Goal: Task Accomplishment & Management: Use online tool/utility

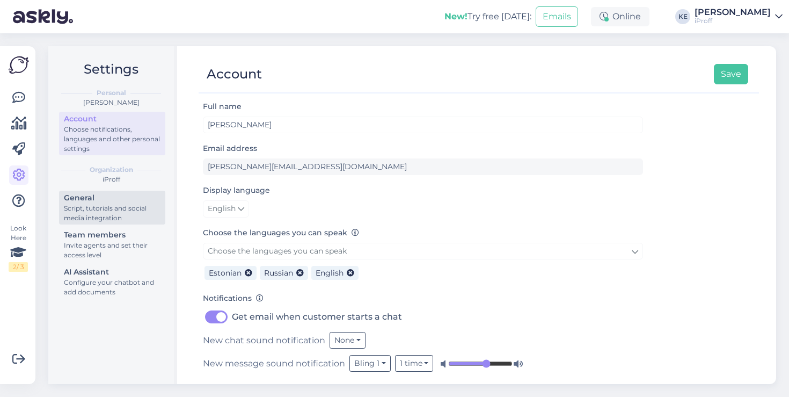
click at [118, 215] on div "Script, tutorials and social media integration" at bounding box center [112, 213] width 97 height 19
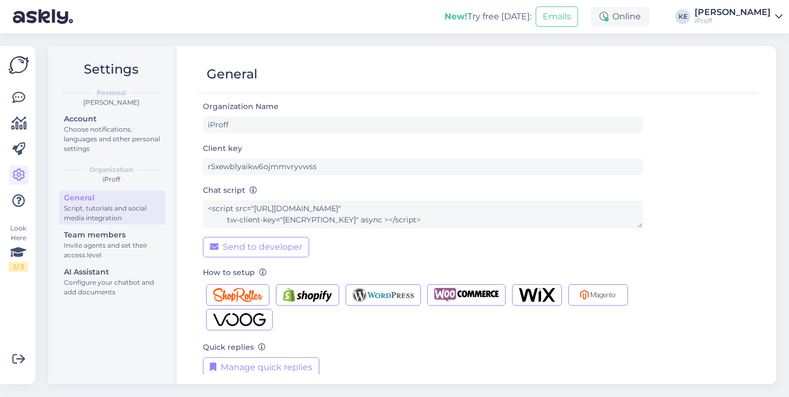
scroll to position [12, 0]
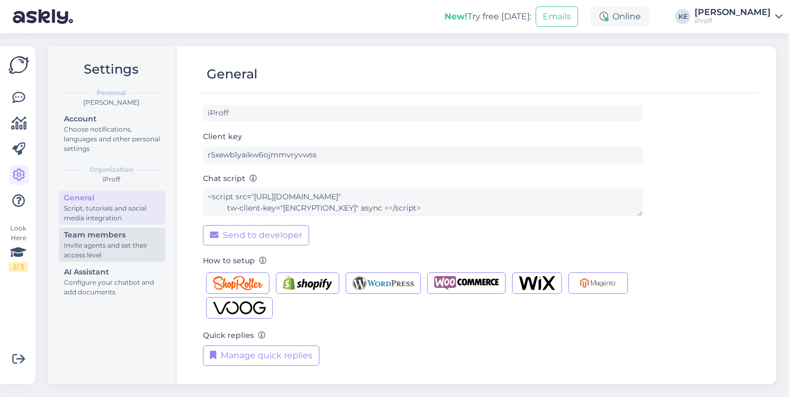
click at [130, 248] on div "Invite agents and set their access level" at bounding box center [112, 250] width 97 height 19
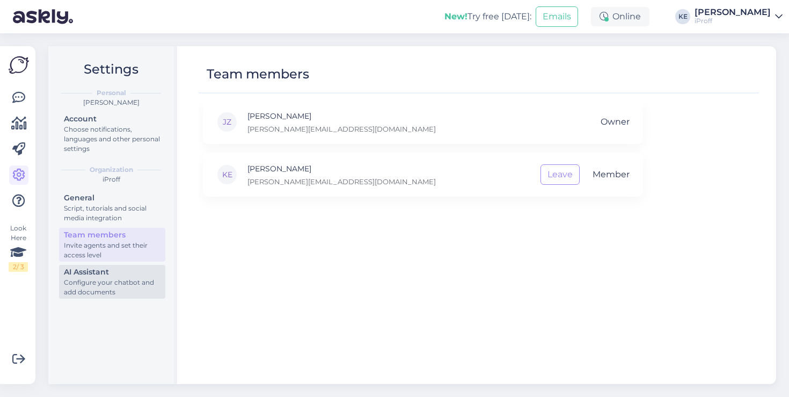
click at [121, 287] on div "Configure your chatbot and add documents" at bounding box center [112, 287] width 97 height 19
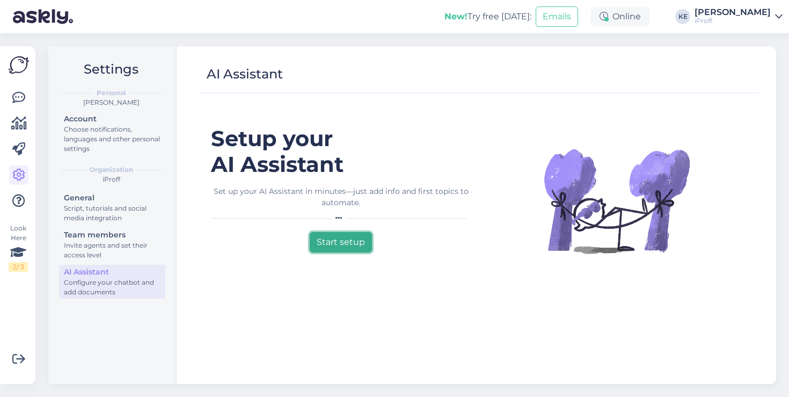
click at [355, 246] on button "Start setup" at bounding box center [341, 242] width 62 height 20
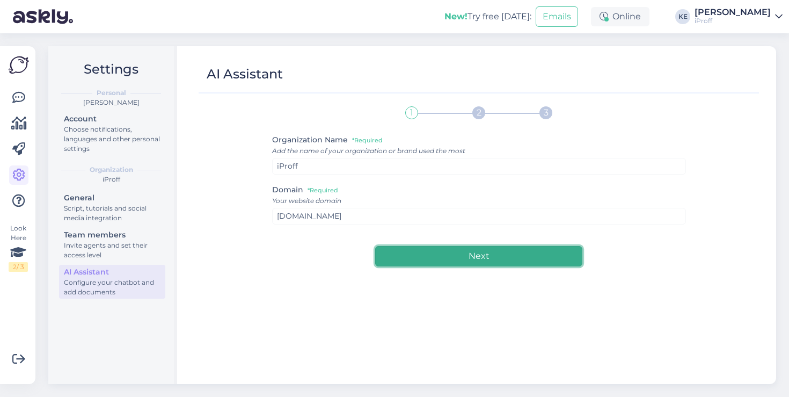
click at [463, 253] on button "Next" at bounding box center [478, 256] width 207 height 20
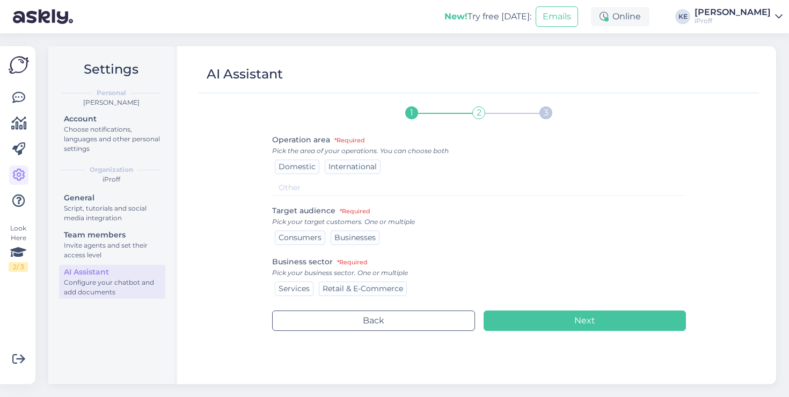
click at [309, 291] on div "Services" at bounding box center [294, 288] width 39 height 14
click at [316, 236] on span "Consumers" at bounding box center [300, 238] width 43 height 10
click at [300, 167] on span "Domestic" at bounding box center [297, 167] width 37 height 10
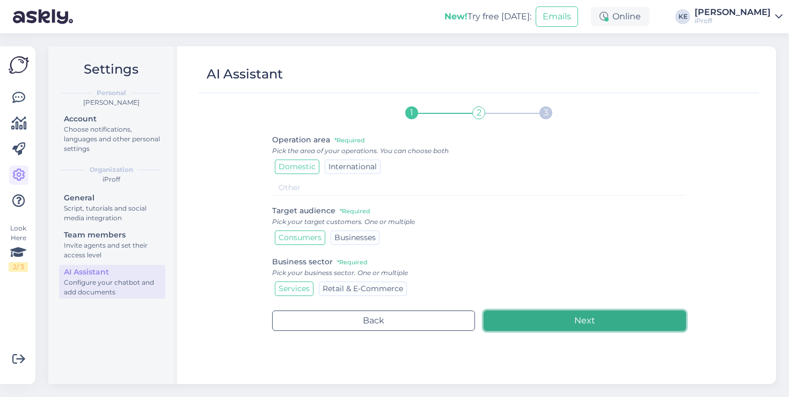
click at [570, 320] on button "Next" at bounding box center [585, 320] width 202 height 20
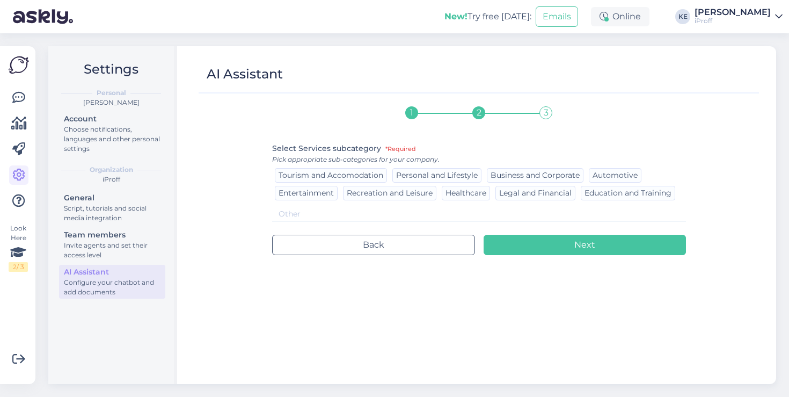
click at [419, 214] on input at bounding box center [479, 214] width 414 height 16
click at [440, 174] on span "Personal and Lifestyle" at bounding box center [437, 175] width 82 height 10
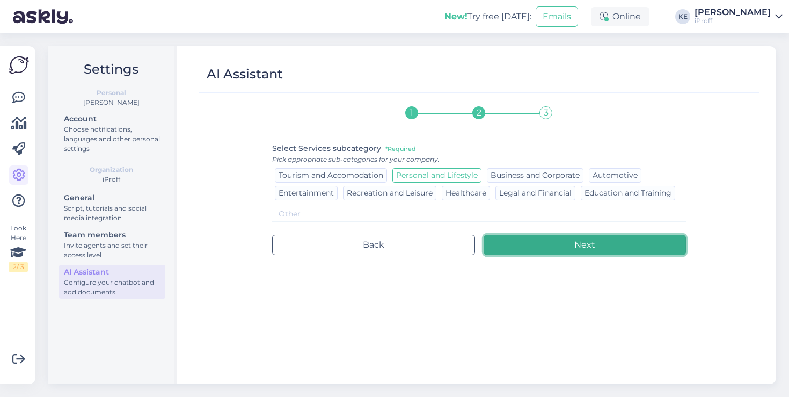
click at [566, 248] on button "Next" at bounding box center [585, 245] width 202 height 20
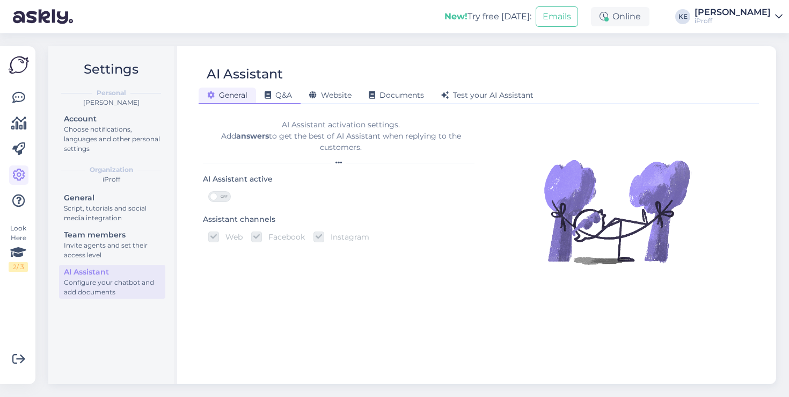
click at [292, 95] on span "Q&A" at bounding box center [278, 95] width 27 height 10
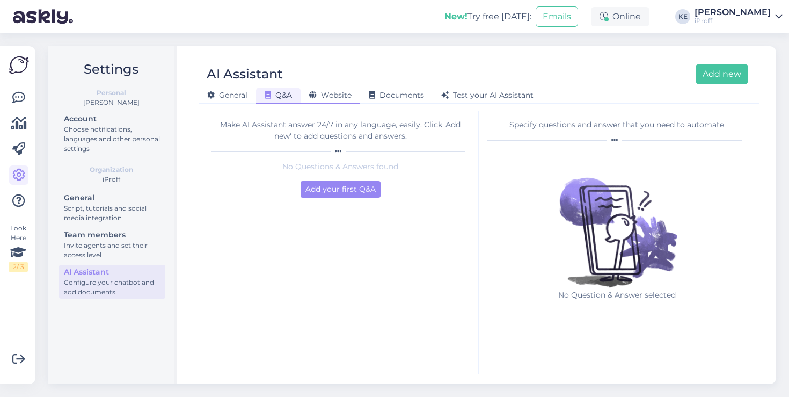
click at [342, 94] on span "Website" at bounding box center [330, 95] width 42 height 10
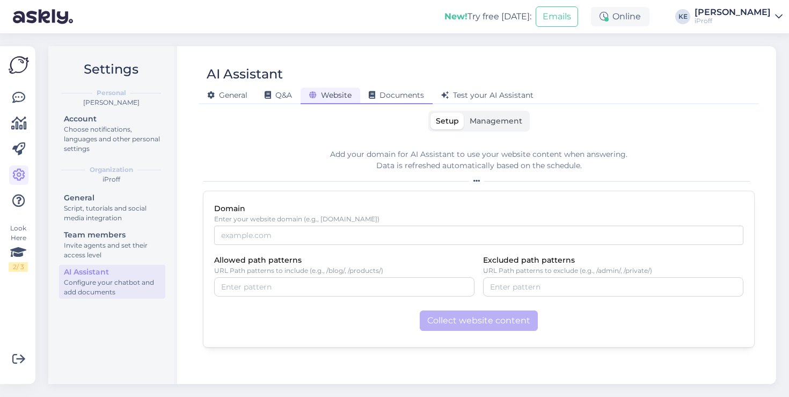
click at [400, 103] on div "Documents" at bounding box center [396, 96] width 72 height 17
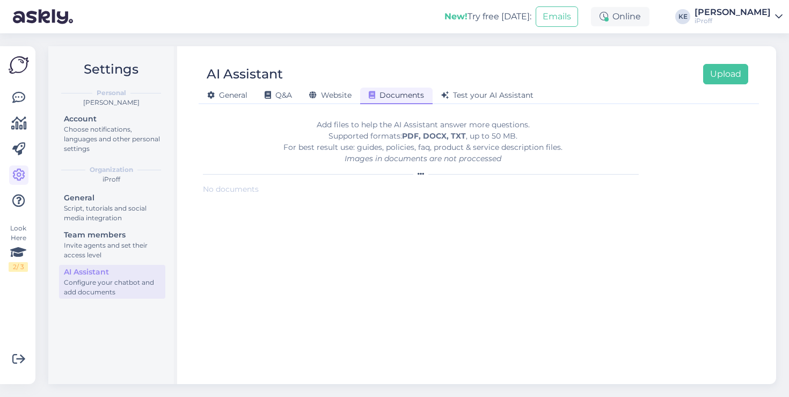
click at [486, 105] on div "AI Assistant Upload General Q&A Website Documents Test your AI Assistant Add fi…" at bounding box center [478, 215] width 595 height 338
click at [493, 99] on span "Test your AI Assistant" at bounding box center [487, 95] width 92 height 10
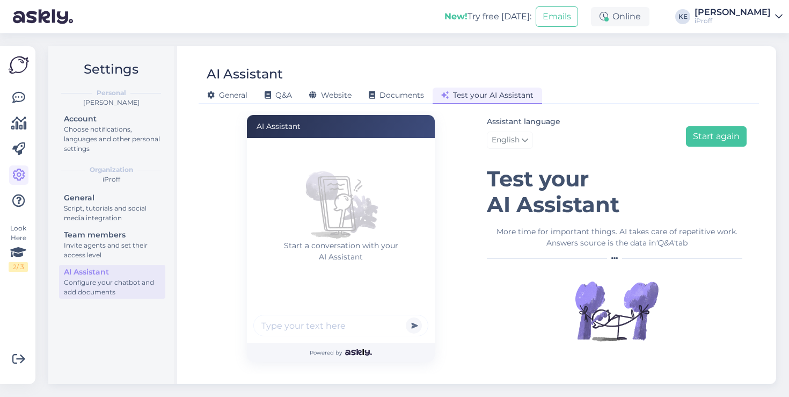
click at [370, 325] on input "text" at bounding box center [340, 325] width 175 height 21
type input "Tervist!"
click at [406, 317] on button "submit" at bounding box center [414, 325] width 16 height 16
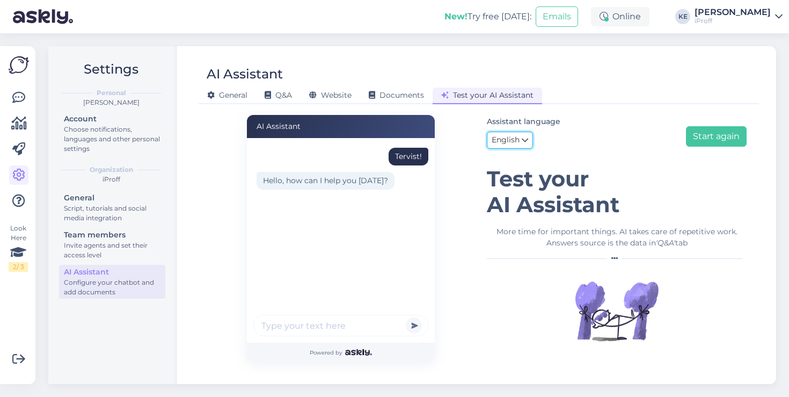
click at [522, 133] on link "English" at bounding box center [510, 140] width 46 height 17
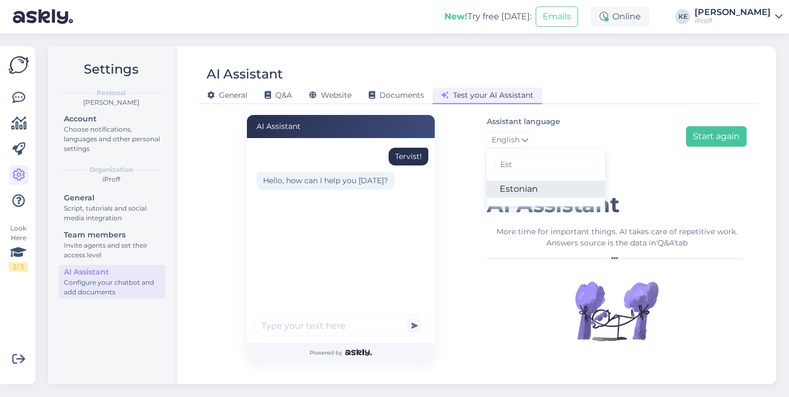
type input "Est"
click at [537, 181] on link "Estonian" at bounding box center [546, 188] width 118 height 17
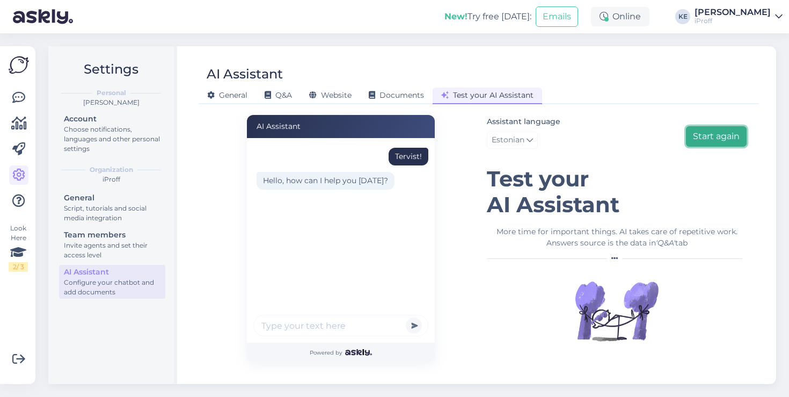
click at [696, 137] on button "Start again" at bounding box center [716, 136] width 61 height 20
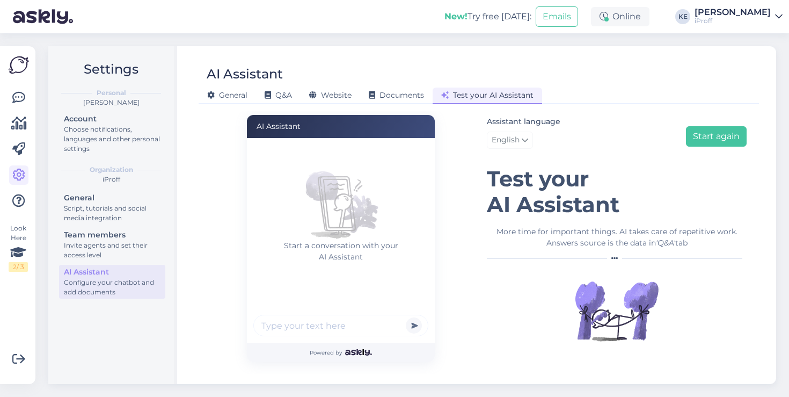
click at [339, 331] on input "text" at bounding box center [340, 325] width 175 height 21
type input "Tere!"
click at [406, 317] on button "submit" at bounding box center [414, 325] width 16 height 16
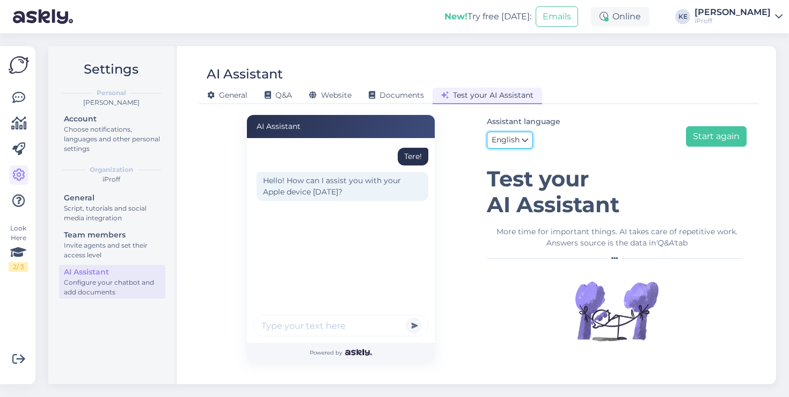
click at [520, 140] on span "English" at bounding box center [506, 140] width 28 height 12
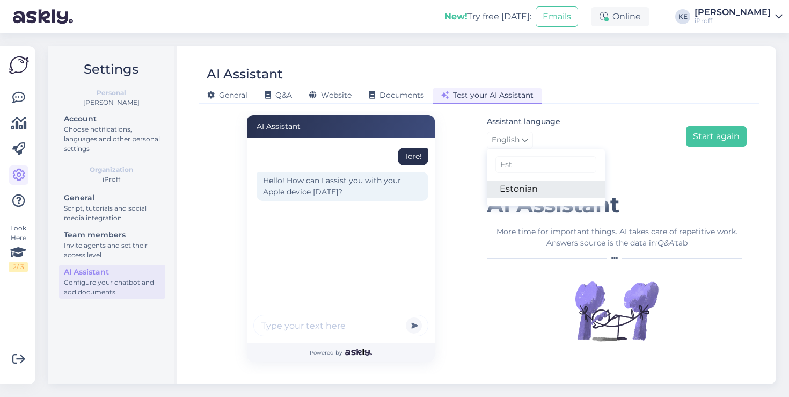
click at [528, 185] on link "Estonian" at bounding box center [546, 188] width 118 height 17
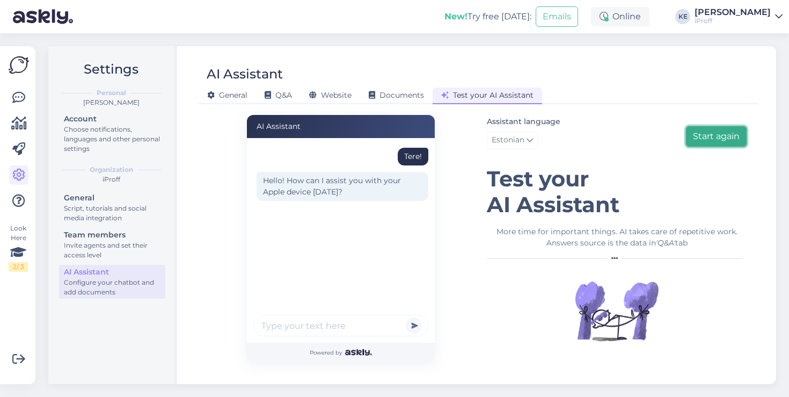
click at [708, 141] on button "Start again" at bounding box center [716, 136] width 61 height 20
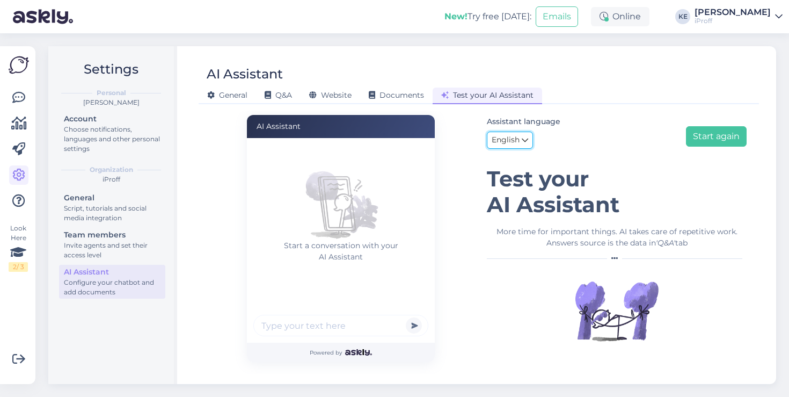
click at [514, 146] on span "English" at bounding box center [506, 140] width 28 height 12
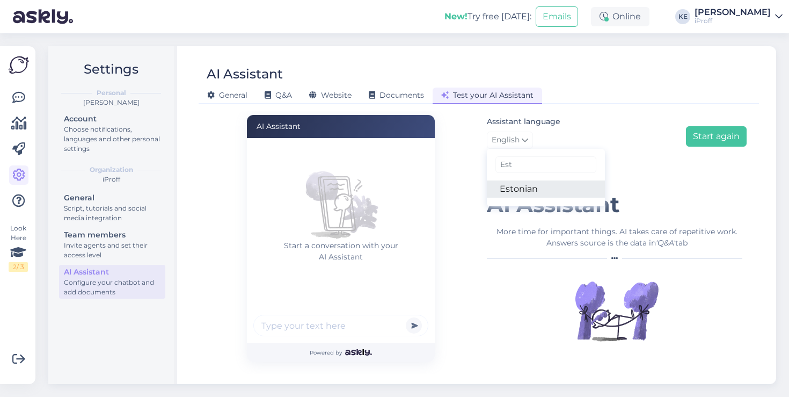
click at [517, 188] on link "Estonian" at bounding box center [546, 188] width 118 height 17
click at [358, 324] on input "text" at bounding box center [340, 325] width 175 height 21
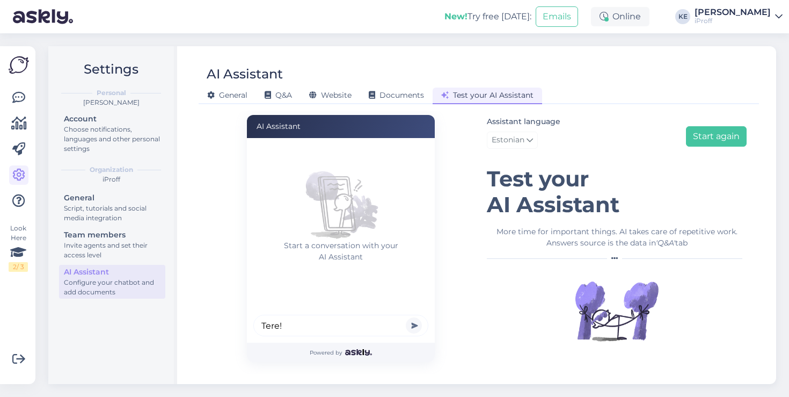
type input "Tere!"
click at [406, 317] on button "submit" at bounding box center [414, 325] width 16 height 16
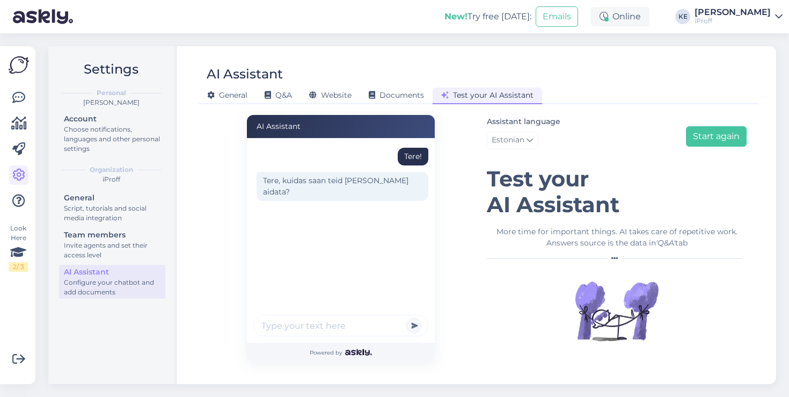
click at [346, 327] on input "text" at bounding box center [340, 325] width 175 height 21
type input "Palju maksab iPhone 16 Pro ekraani vahetus"
click at [406, 317] on button "submit" at bounding box center [414, 325] width 16 height 16
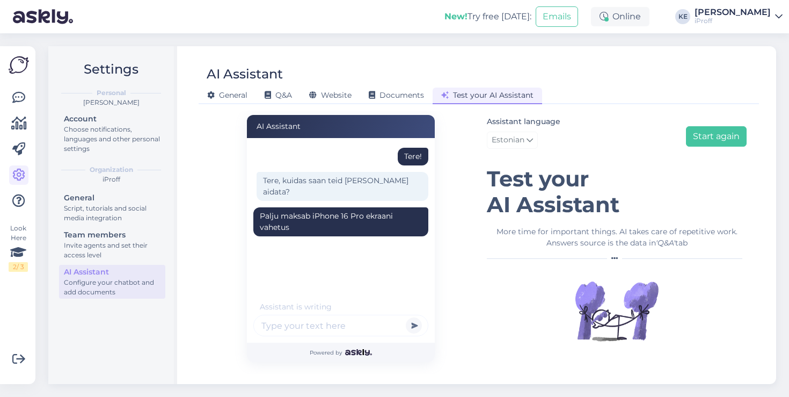
scroll to position [3, 0]
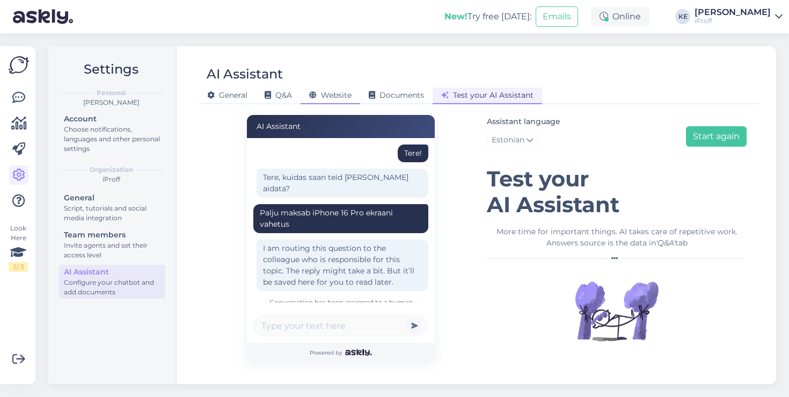
click at [335, 99] on span "Website" at bounding box center [330, 95] width 42 height 10
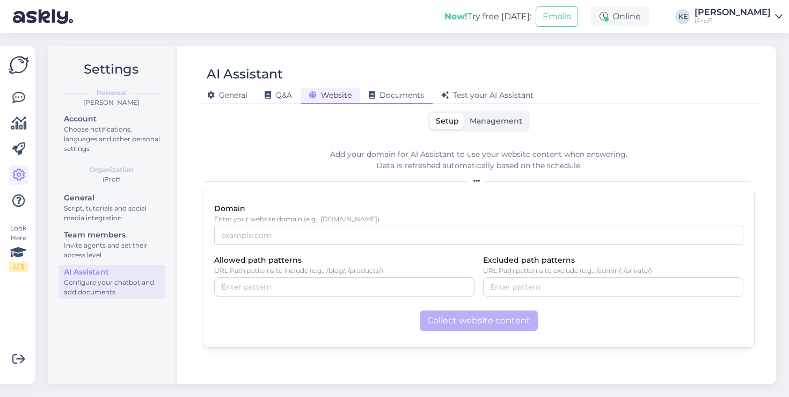
click at [384, 99] on span "Documents" at bounding box center [396, 95] width 55 height 10
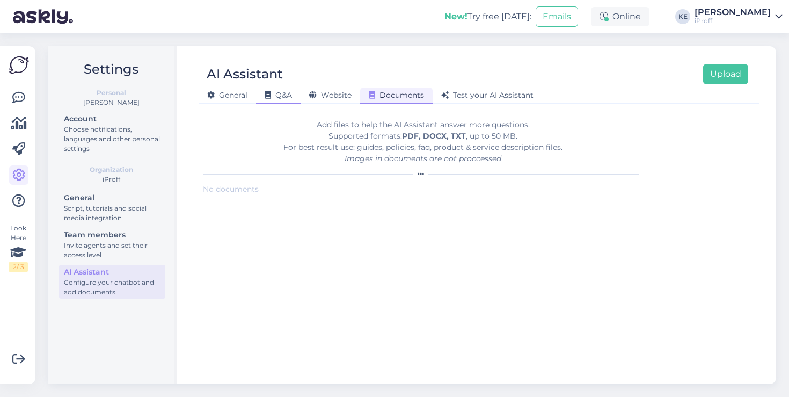
click at [284, 94] on span "Q&A" at bounding box center [278, 95] width 27 height 10
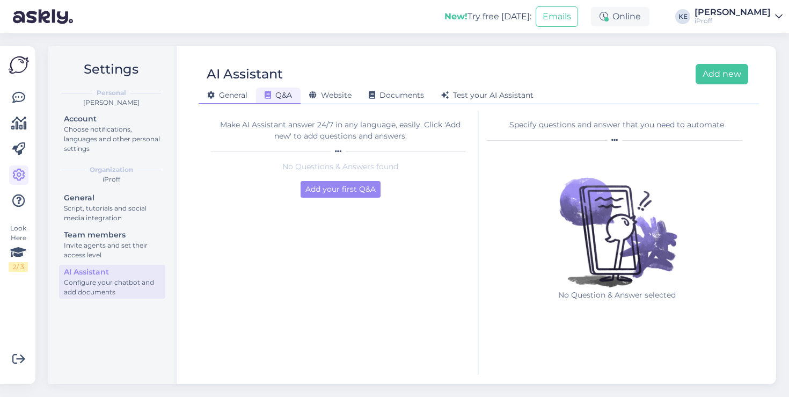
click at [240, 93] on span "General" at bounding box center [227, 95] width 40 height 10
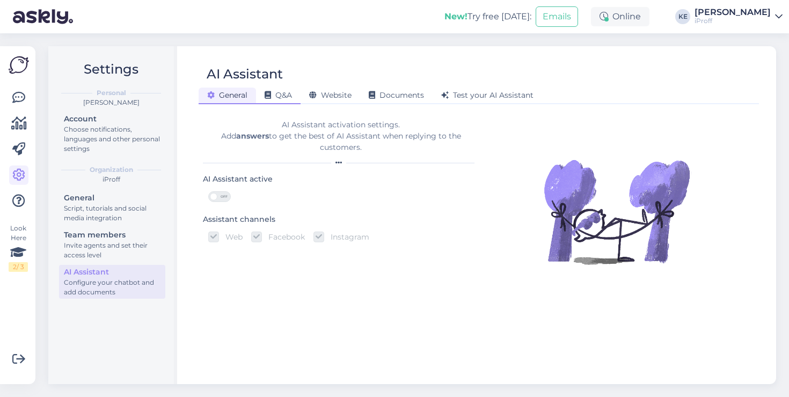
click at [288, 95] on span "Q&A" at bounding box center [278, 95] width 27 height 10
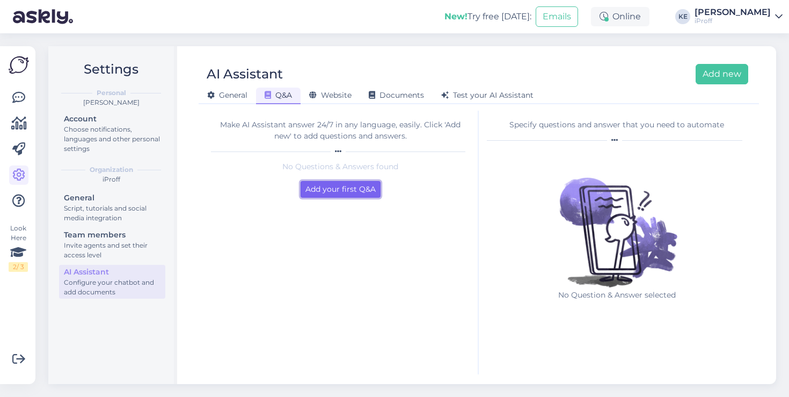
click at [335, 192] on button "Add your first Q&A" at bounding box center [341, 189] width 80 height 17
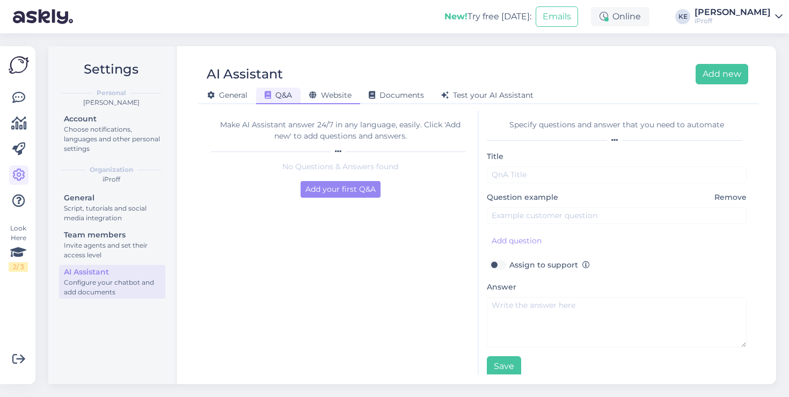
click at [338, 99] on span "Website" at bounding box center [330, 95] width 42 height 10
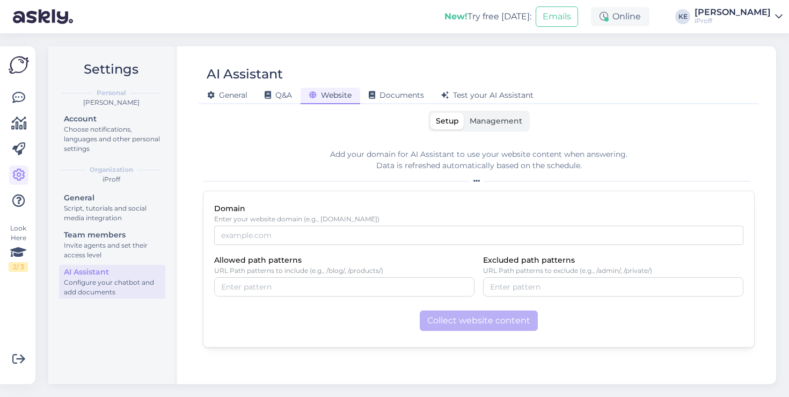
click at [499, 117] on span "Management" at bounding box center [496, 121] width 53 height 10
click at [464, 113] on input "Management" at bounding box center [464, 113] width 0 height 0
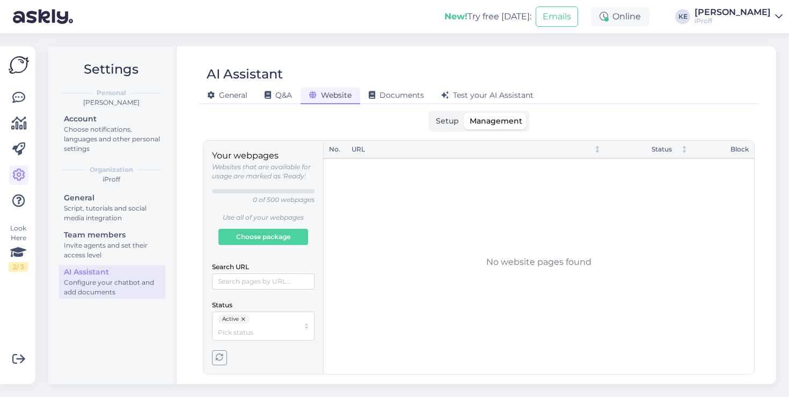
click at [461, 126] on label "Setup" at bounding box center [448, 121] width 34 height 17
click at [431, 113] on input "Setup" at bounding box center [431, 113] width 0 height 0
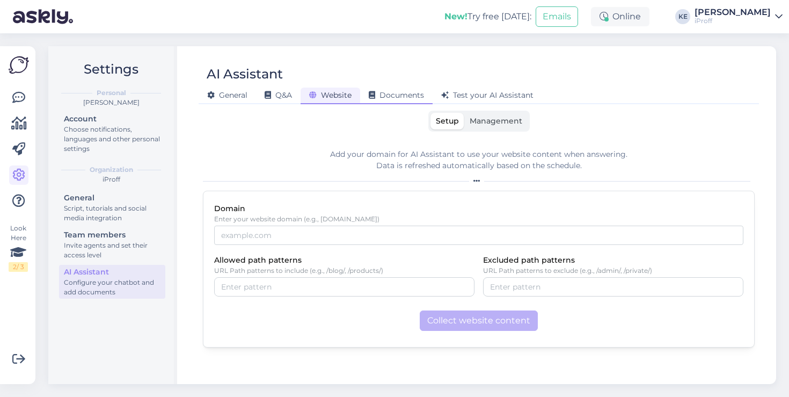
click at [393, 91] on span "Documents" at bounding box center [396, 95] width 55 height 10
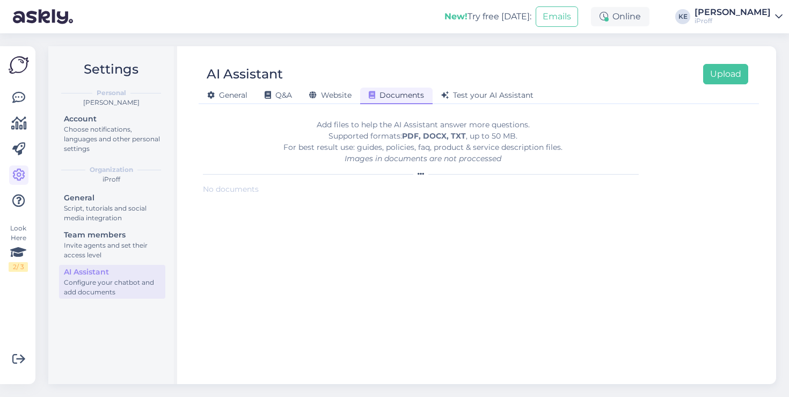
click at [248, 192] on div "No documents" at bounding box center [423, 189] width 440 height 11
click at [323, 100] on div "Website" at bounding box center [331, 96] width 60 height 17
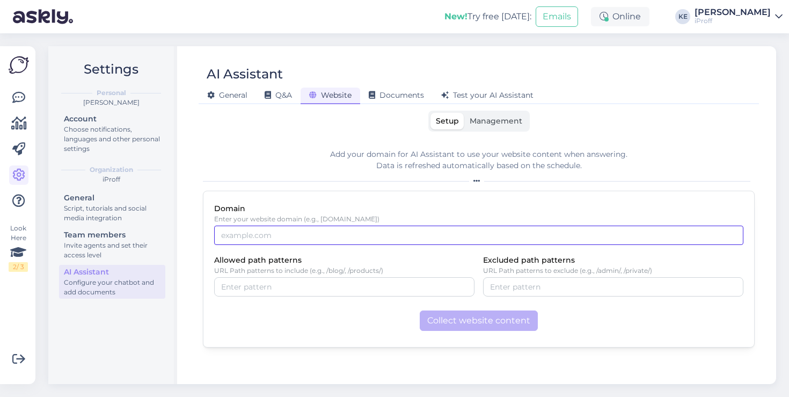
click at [322, 242] on input "Domain" at bounding box center [478, 235] width 529 height 19
paste input "[URL][DOMAIN_NAME]"
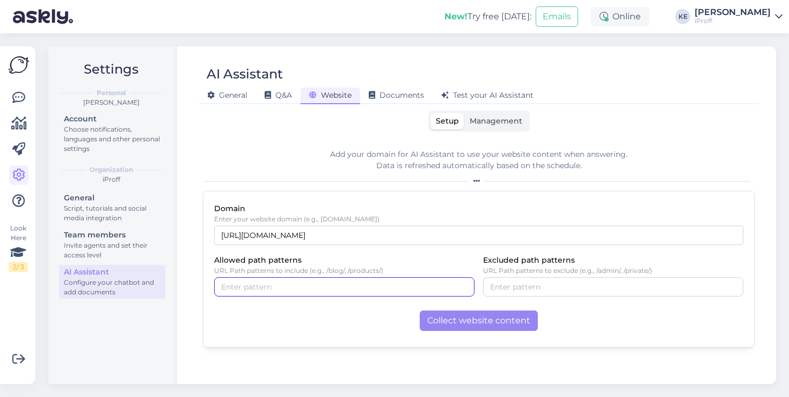
click at [309, 281] on input "Allowed path patterns" at bounding box center [344, 287] width 246 height 12
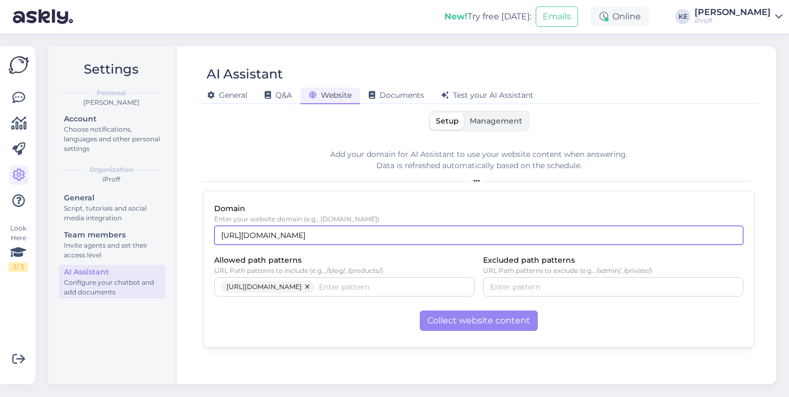
click at [365, 239] on input "[URL][DOMAIN_NAME]" at bounding box center [478, 235] width 529 height 19
type input "i"
paste input "[URL][DOMAIN_NAME]"
drag, startPoint x: 338, startPoint y: 233, endPoint x: 277, endPoint y: 232, distance: 61.8
click at [275, 233] on input "[URL][DOMAIN_NAME]" at bounding box center [478, 235] width 529 height 19
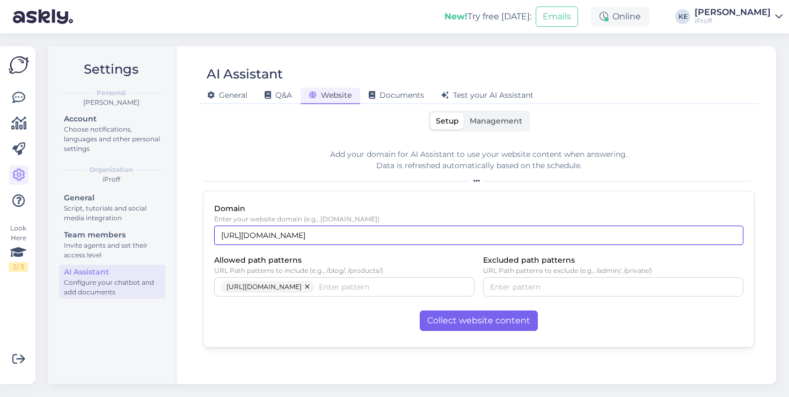
type input "[URL][DOMAIN_NAME]"
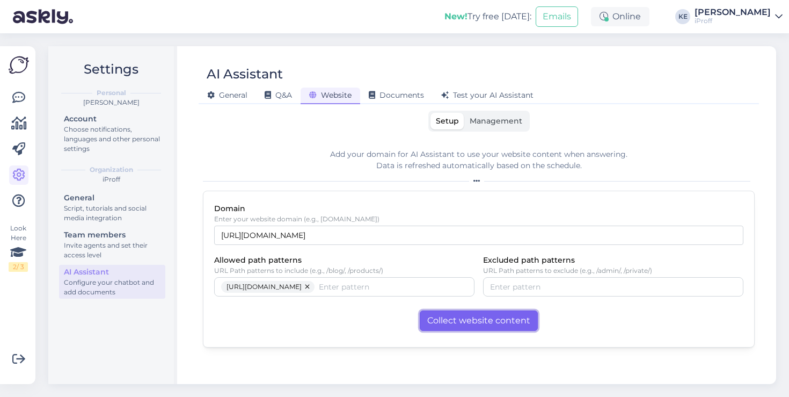
click at [494, 319] on button "Collect website content" at bounding box center [479, 320] width 118 height 20
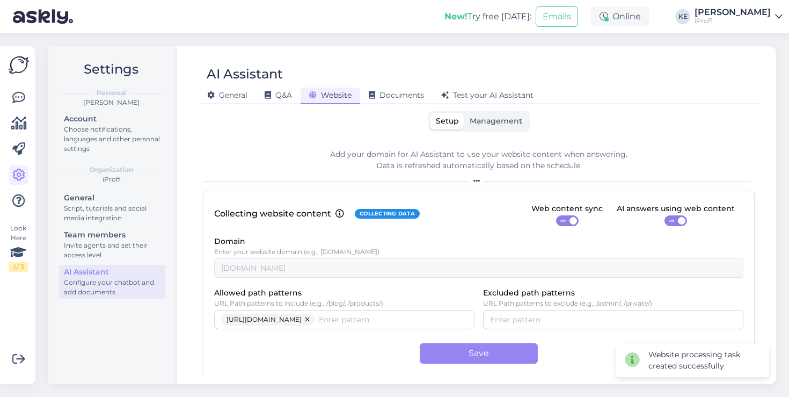
scroll to position [6, 0]
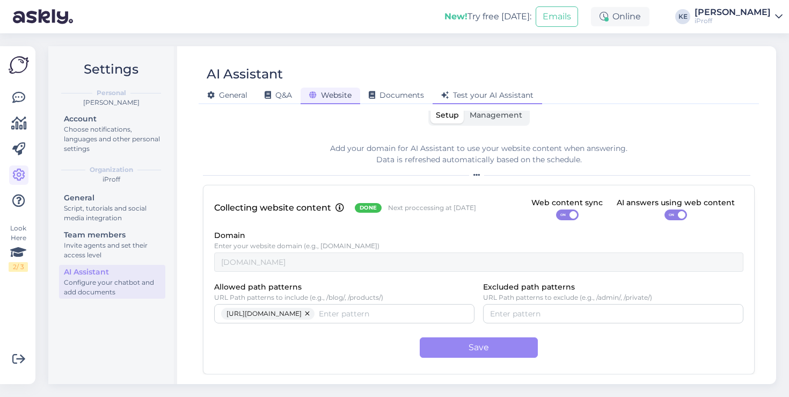
click at [478, 93] on span "Test your AI Assistant" at bounding box center [487, 95] width 92 height 10
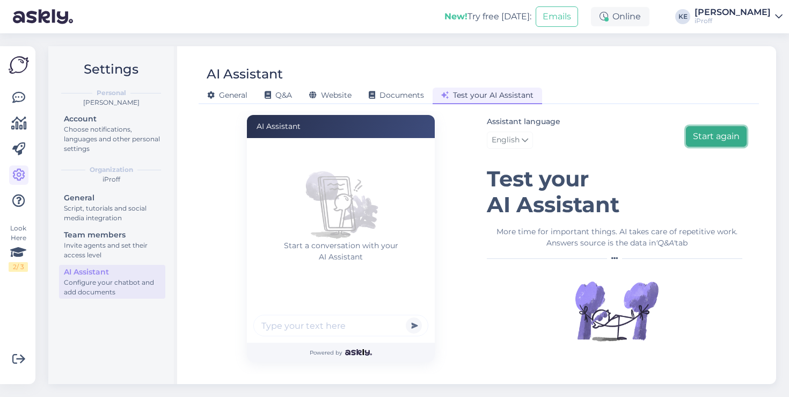
click at [704, 139] on button "Start again" at bounding box center [716, 136] width 61 height 20
click at [506, 140] on span "English" at bounding box center [506, 140] width 28 height 12
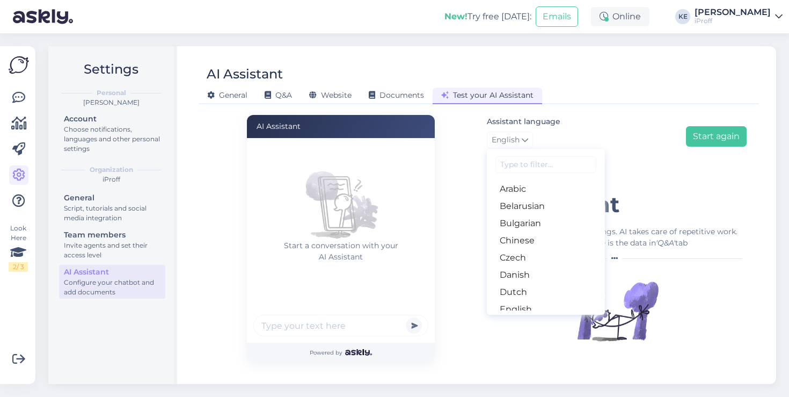
click at [528, 166] on input at bounding box center [546, 164] width 101 height 17
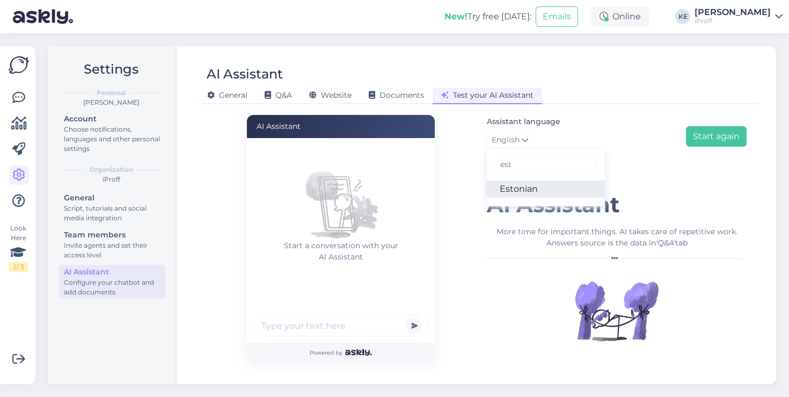
type input "est"
click at [528, 195] on link "Estonian" at bounding box center [546, 188] width 118 height 17
click at [339, 325] on input "text" at bounding box center [340, 325] width 175 height 21
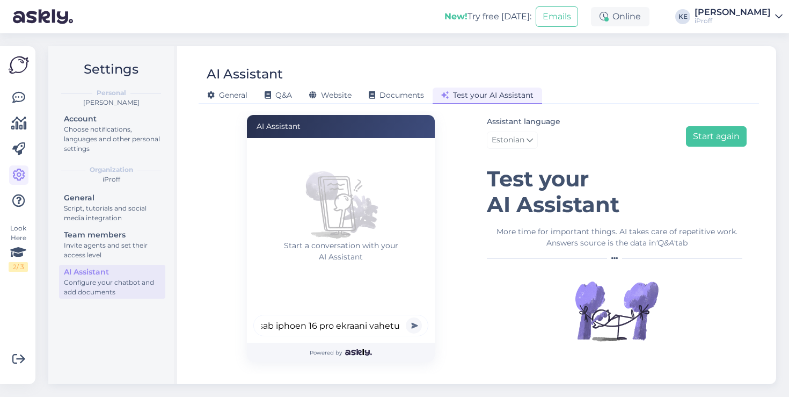
scroll to position [0, 71]
type input "Tere, palju maksab iphoen 16 pro ekraani vahetus"
click at [406, 317] on button "submit" at bounding box center [414, 325] width 16 height 16
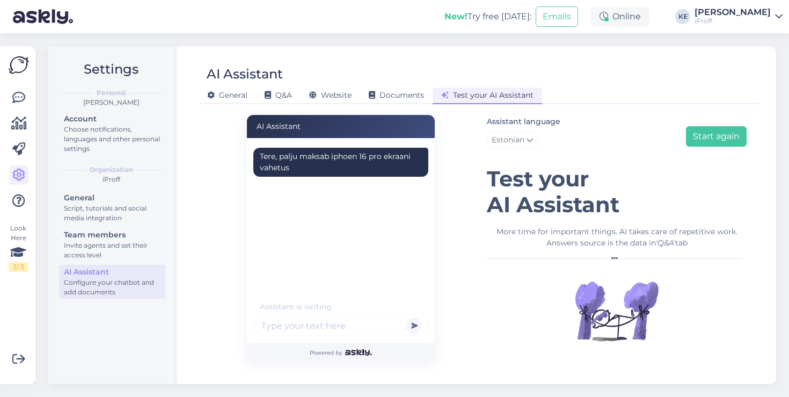
scroll to position [0, 0]
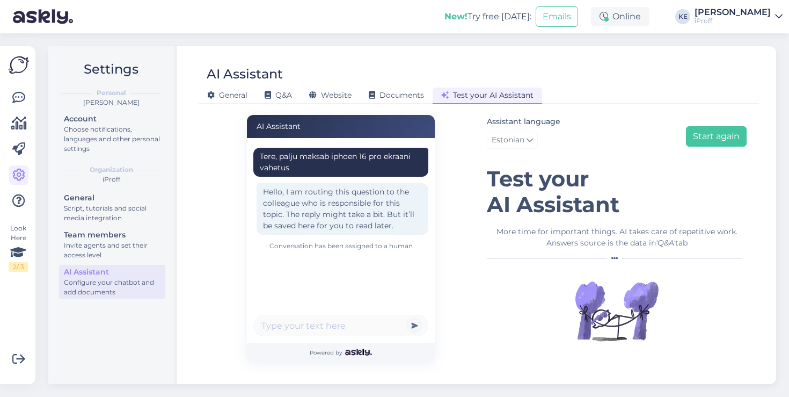
click at [414, 323] on button "submit" at bounding box center [414, 325] width 16 height 16
click at [389, 244] on div "Conversation has been assigned to a human" at bounding box center [340, 246] width 175 height 10
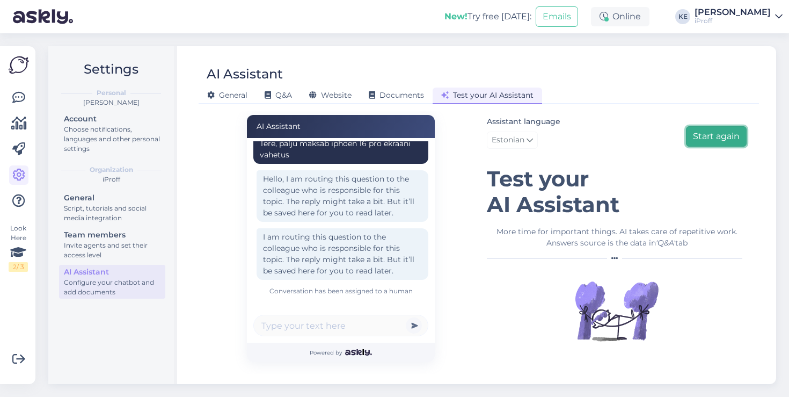
click at [730, 126] on button "Start again" at bounding box center [716, 136] width 61 height 20
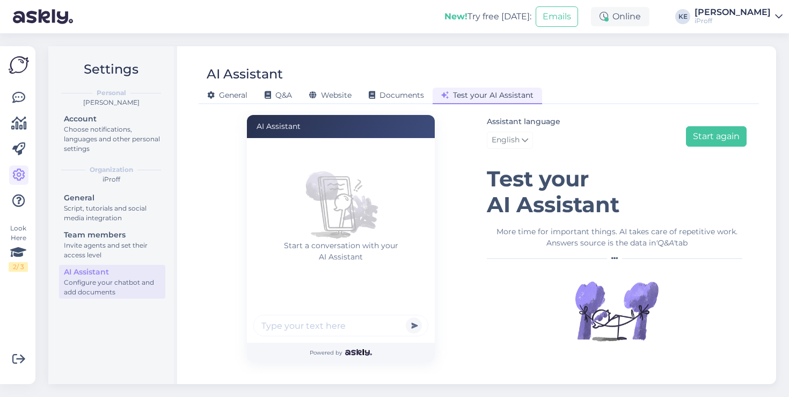
click at [315, 332] on input "text" at bounding box center [340, 325] width 175 height 21
type input "iPhone 16 pro ekraani vahetus"
click at [406, 317] on button "submit" at bounding box center [414, 325] width 16 height 16
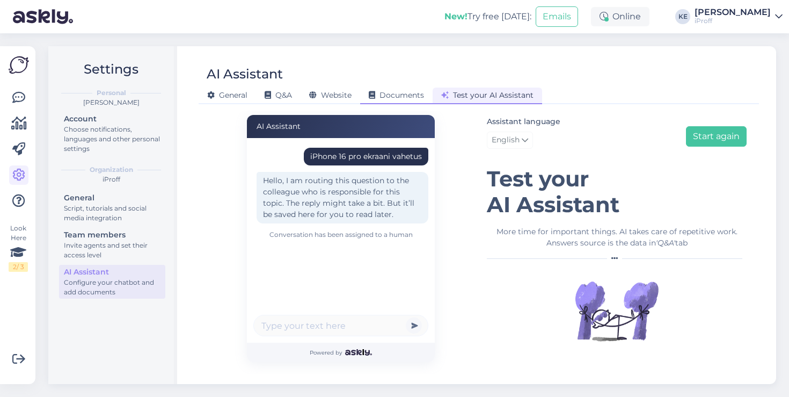
click at [387, 98] on span "Documents" at bounding box center [396, 95] width 55 height 10
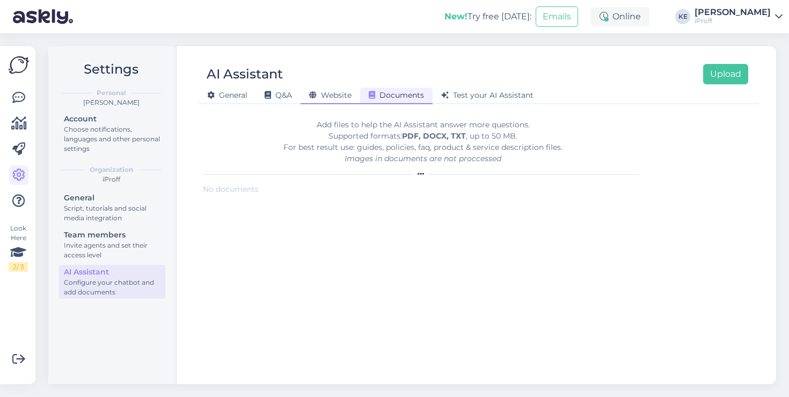
click at [345, 98] on span "Website" at bounding box center [330, 95] width 42 height 10
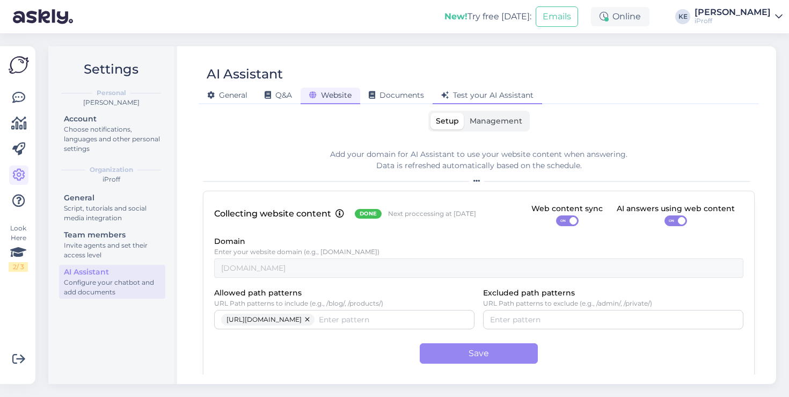
click at [505, 99] on span "Test your AI Assistant" at bounding box center [487, 95] width 92 height 10
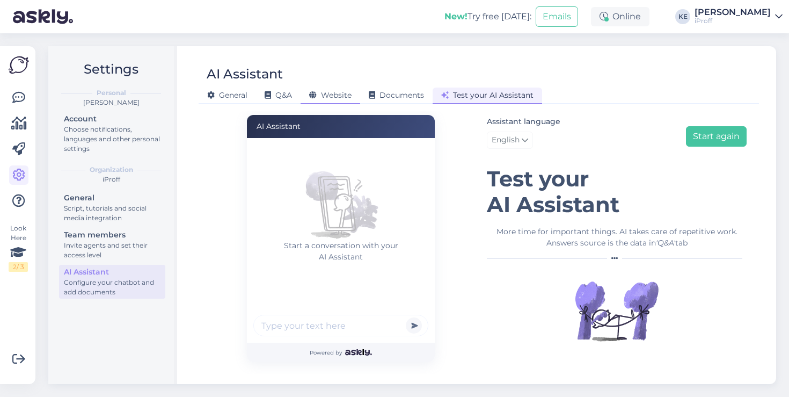
click at [324, 96] on span "Website" at bounding box center [330, 95] width 42 height 10
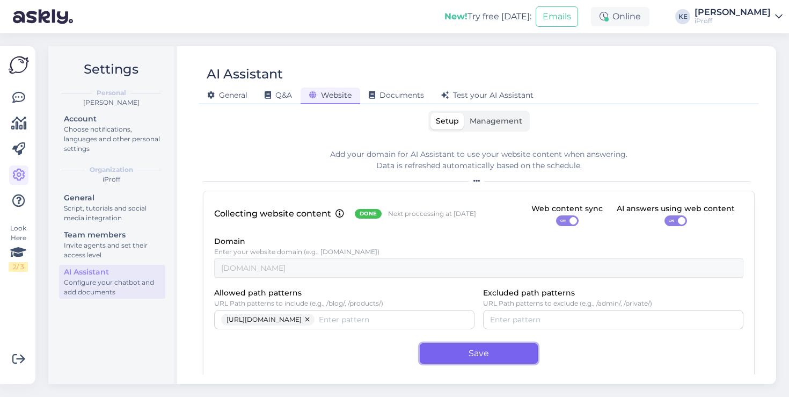
click at [477, 356] on button "Save" at bounding box center [479, 353] width 118 height 20
